Goal: Task Accomplishment & Management: Use online tool/utility

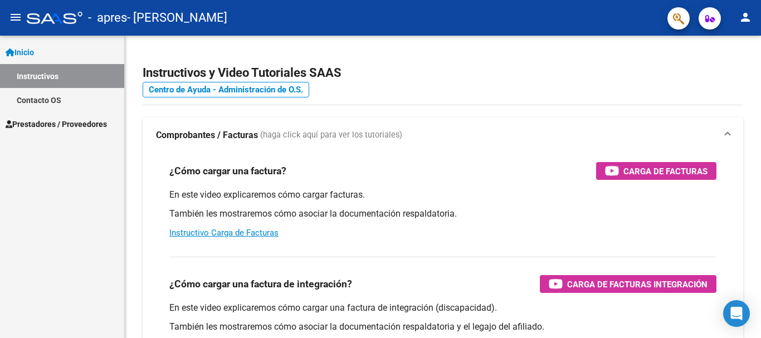
click at [72, 126] on span "Prestadores / Proveedores" at bounding box center [56, 124] width 101 height 12
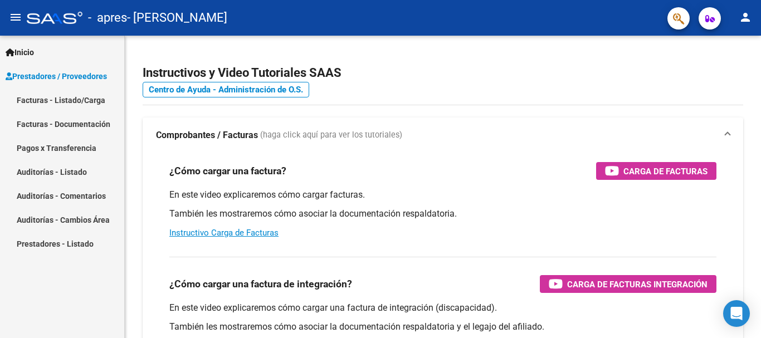
click at [77, 92] on link "Facturas - Listado/Carga" at bounding box center [62, 100] width 124 height 24
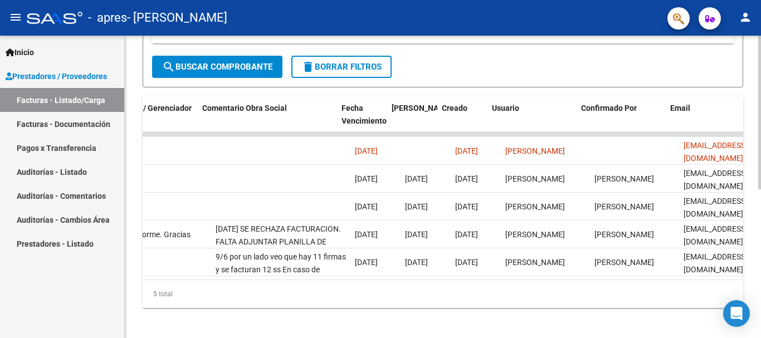
scroll to position [0, 1747]
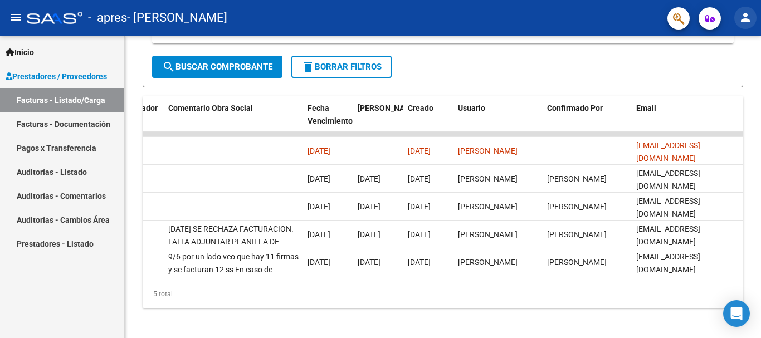
click at [743, 21] on mat-icon "person" at bounding box center [744, 17] width 13 height 13
click at [722, 72] on button "exit_to_app Salir" at bounding box center [722, 73] width 68 height 27
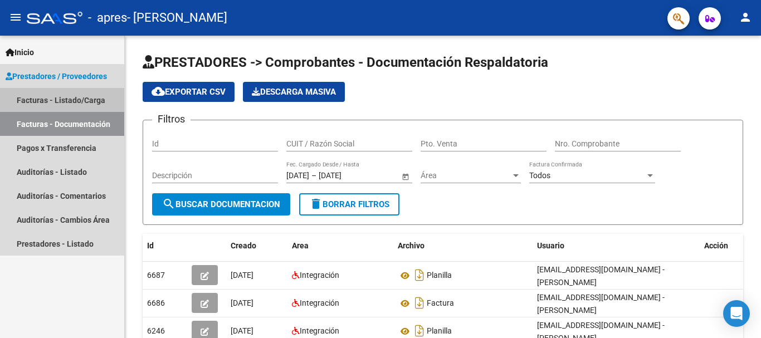
click at [75, 102] on link "Facturas - Listado/Carga" at bounding box center [62, 100] width 124 height 24
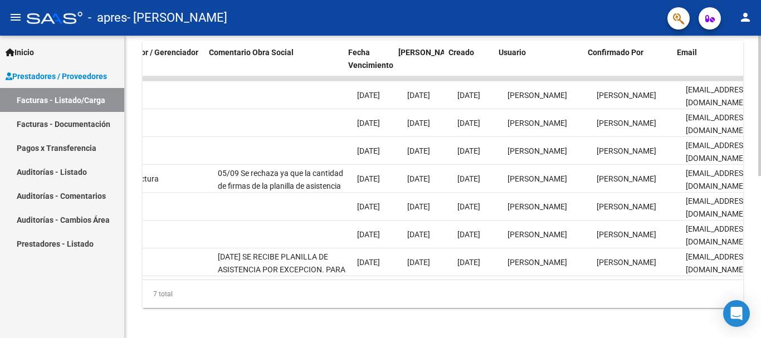
scroll to position [0, 1747]
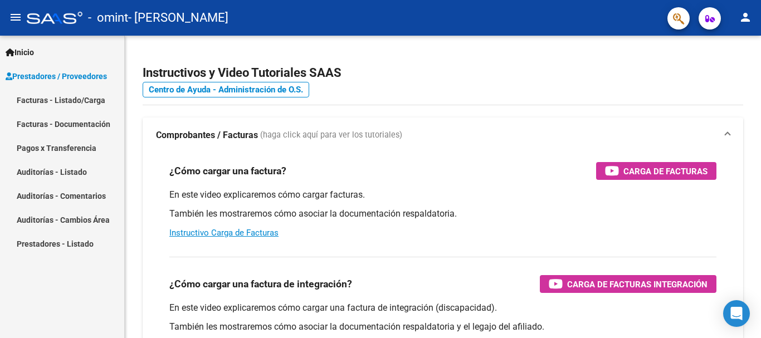
click at [78, 97] on link "Facturas - Listado/Carga" at bounding box center [62, 100] width 124 height 24
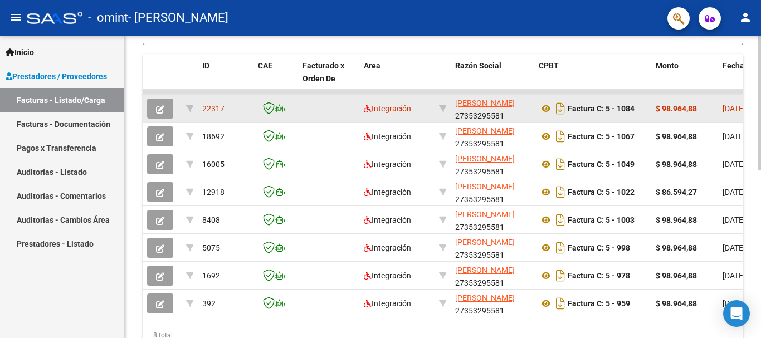
click at [162, 105] on icon "button" at bounding box center [160, 109] width 8 height 8
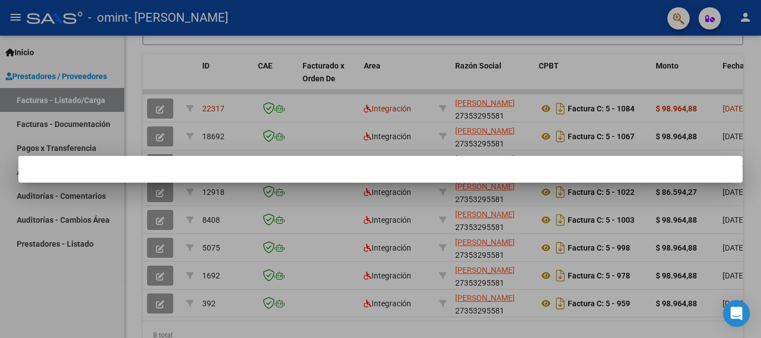
click at [550, 105] on div at bounding box center [380, 169] width 761 height 338
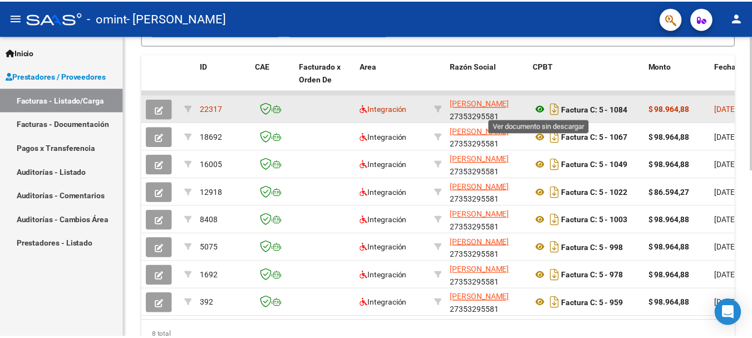
scroll to position [321, 0]
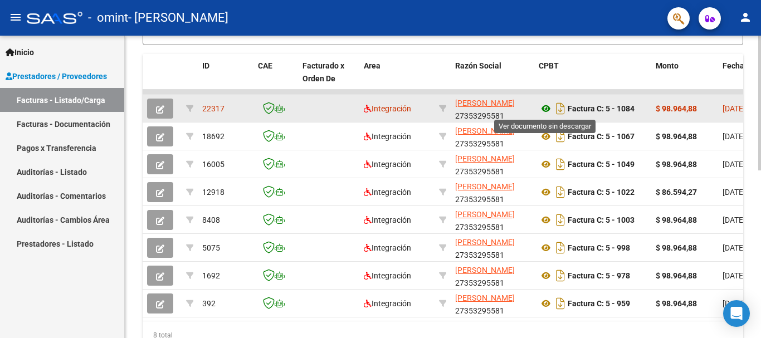
click at [543, 107] on icon at bounding box center [545, 108] width 14 height 13
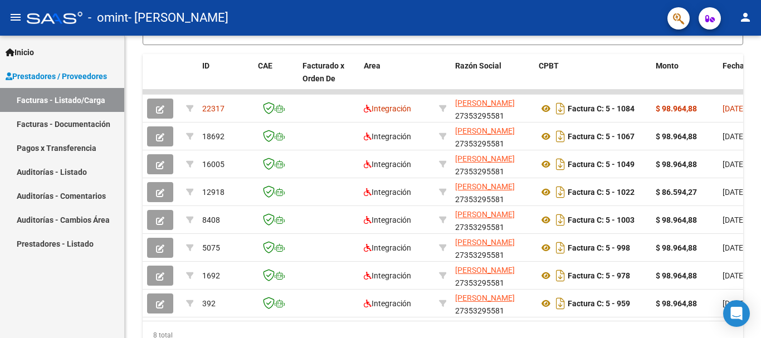
click at [745, 16] on mat-icon "person" at bounding box center [744, 17] width 13 height 13
click at [726, 66] on button "exit_to_app Salir" at bounding box center [722, 73] width 68 height 27
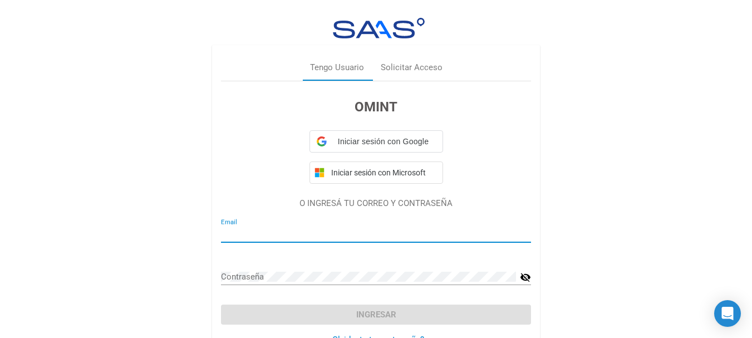
type input "[EMAIL_ADDRESS][DOMAIN_NAME]"
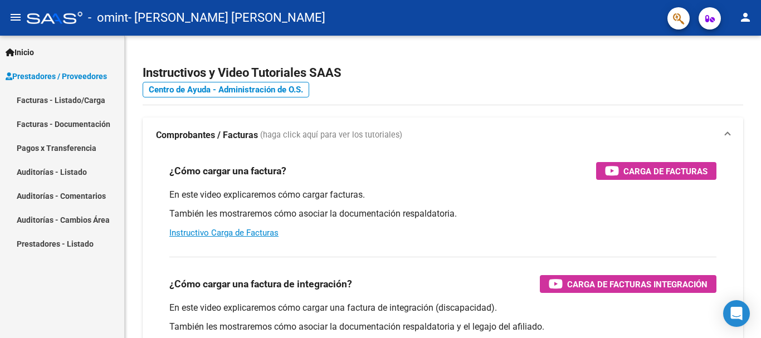
click at [83, 99] on link "Facturas - Listado/Carga" at bounding box center [62, 100] width 124 height 24
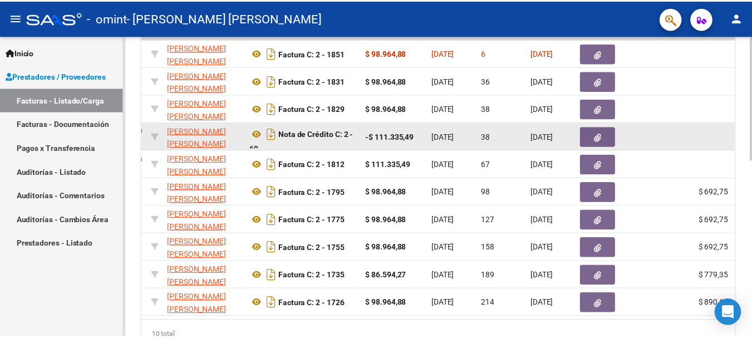
scroll to position [321, 0]
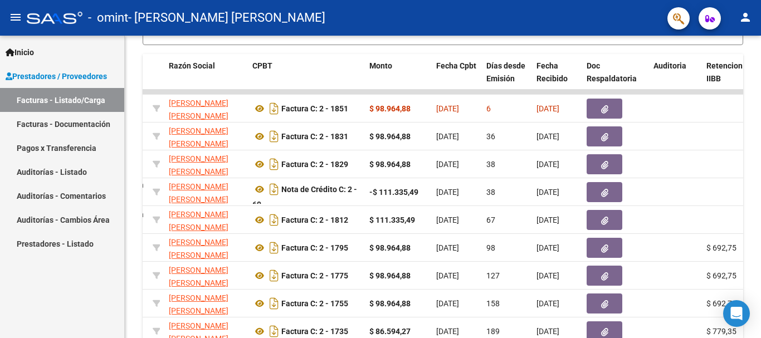
click at [745, 18] on mat-icon "person" at bounding box center [744, 17] width 13 height 13
click at [727, 70] on button "exit_to_app Salir" at bounding box center [722, 73] width 68 height 27
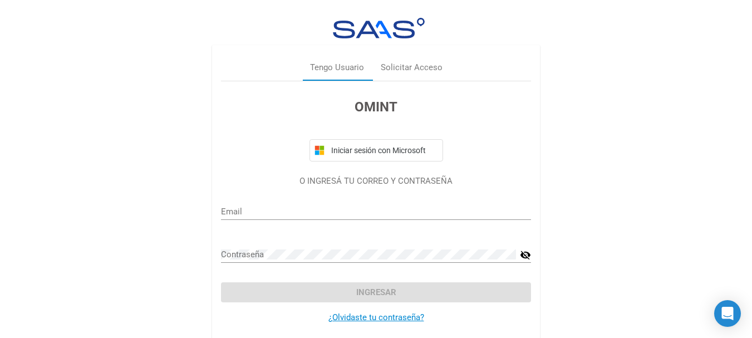
type input "lauraes2004@yahoo.com.ar"
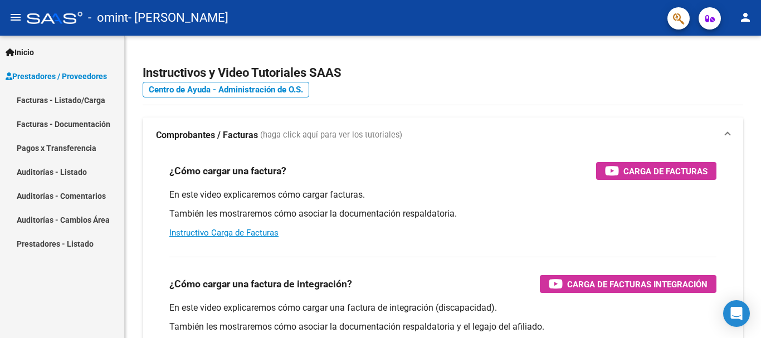
click at [84, 99] on link "Facturas - Listado/Carga" at bounding box center [62, 100] width 124 height 24
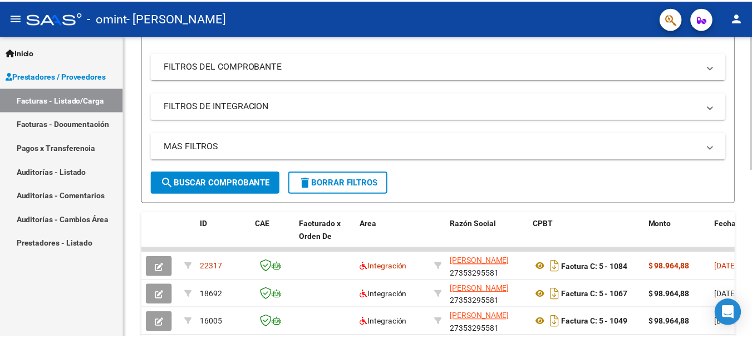
scroll to position [56, 0]
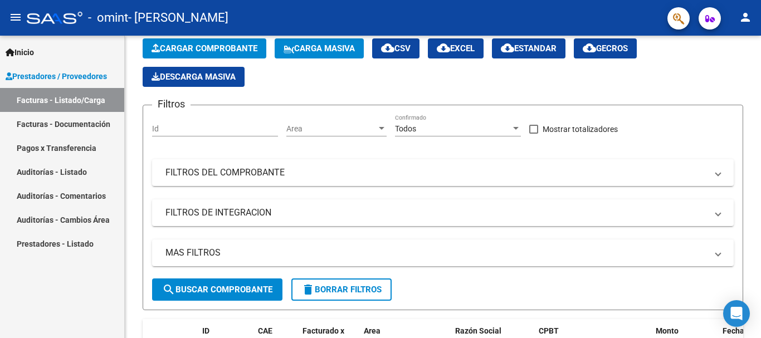
click at [747, 17] on mat-icon "person" at bounding box center [744, 17] width 13 height 13
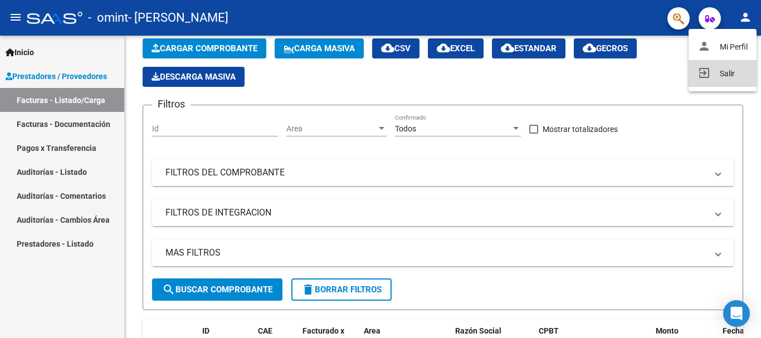
click at [726, 74] on button "exit_to_app Salir" at bounding box center [722, 73] width 68 height 27
